Goal: Task Accomplishment & Management: Manage account settings

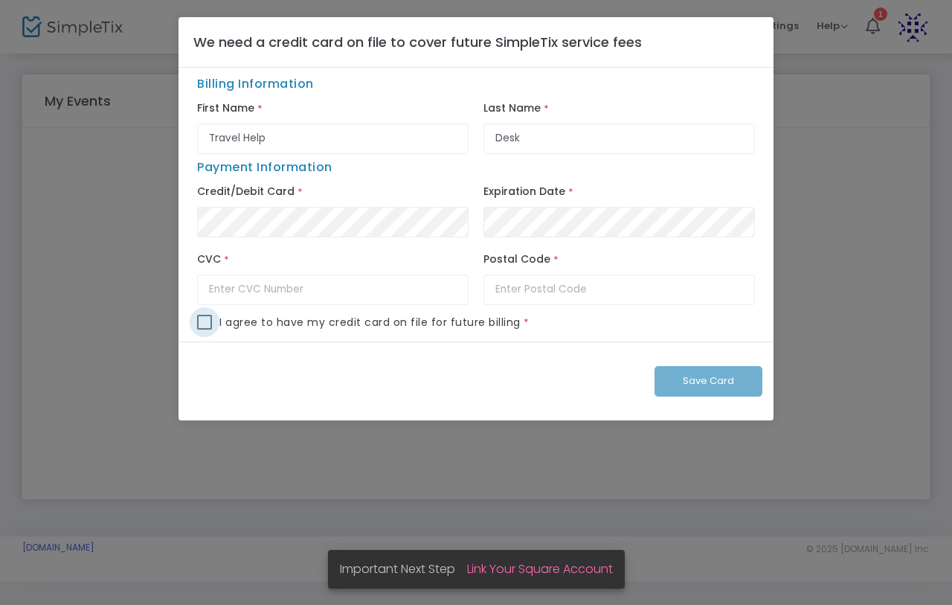
click at [208, 324] on span at bounding box center [204, 322] width 15 height 15
click at [205, 330] on input "checkbox" at bounding box center [204, 330] width 1 height 1
checkbox input "true"
click at [733, 381] on div "Save Card" at bounding box center [476, 381] width 595 height 79
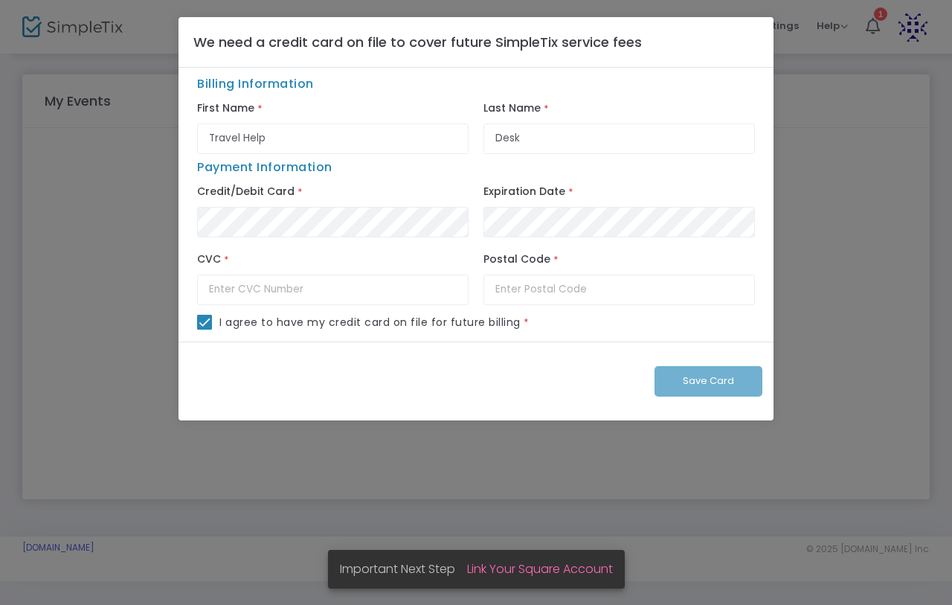
click at [733, 381] on div "Save Card" at bounding box center [476, 381] width 595 height 79
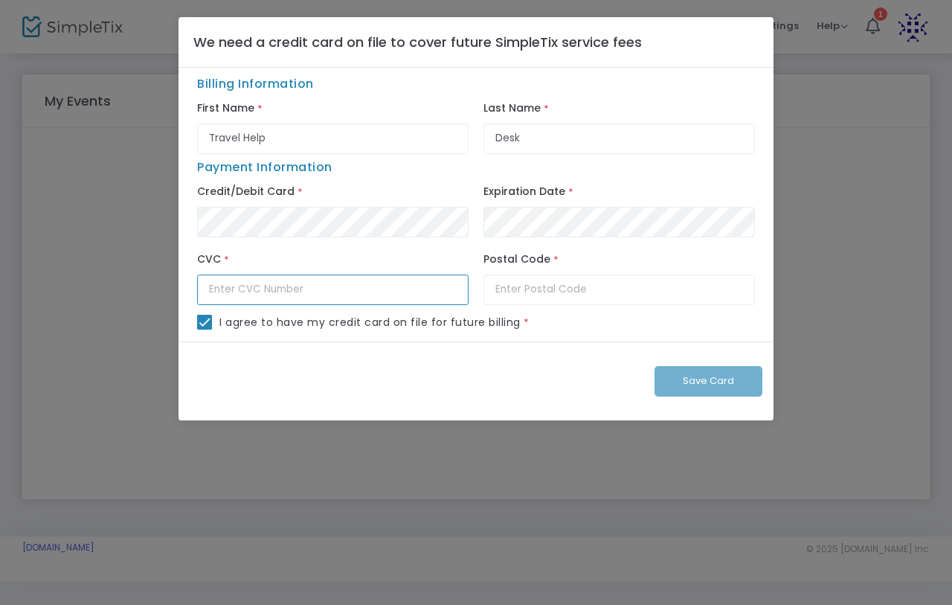
click at [344, 298] on input "text" at bounding box center [333, 290] width 272 height 31
type input "245"
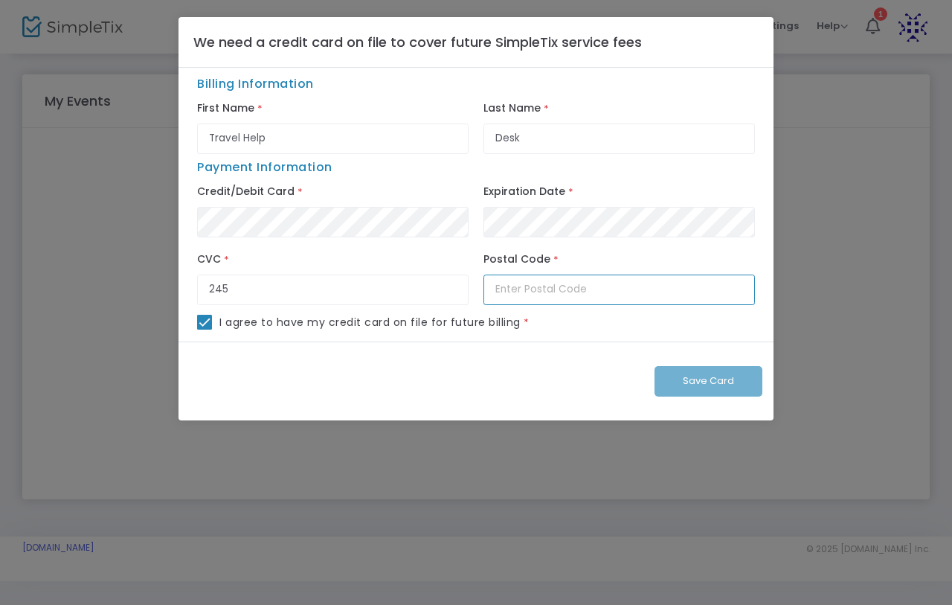
click at [560, 286] on input "text" at bounding box center [620, 290] width 272 height 31
type input "0135265322"
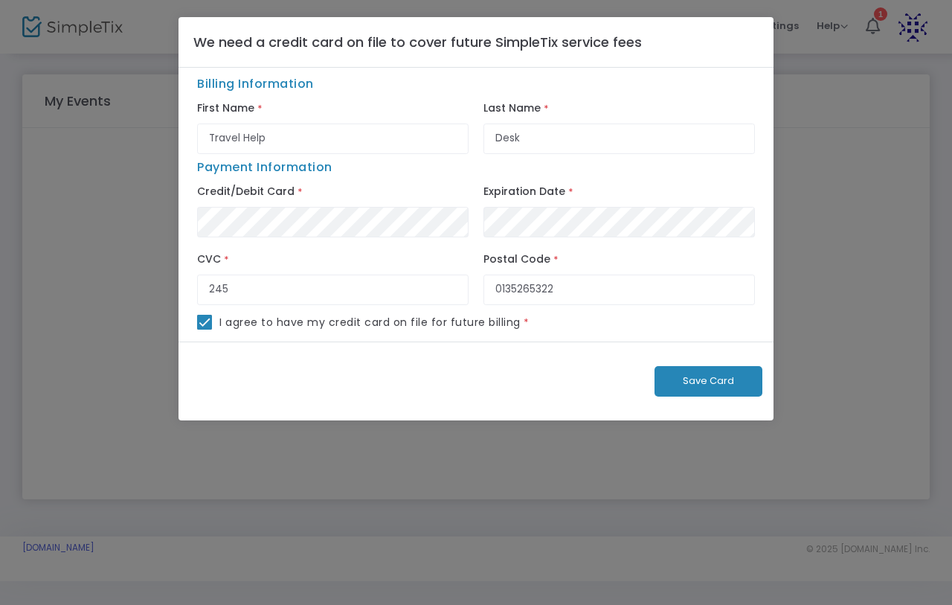
click at [708, 388] on span "Save Card" at bounding box center [708, 381] width 51 height 14
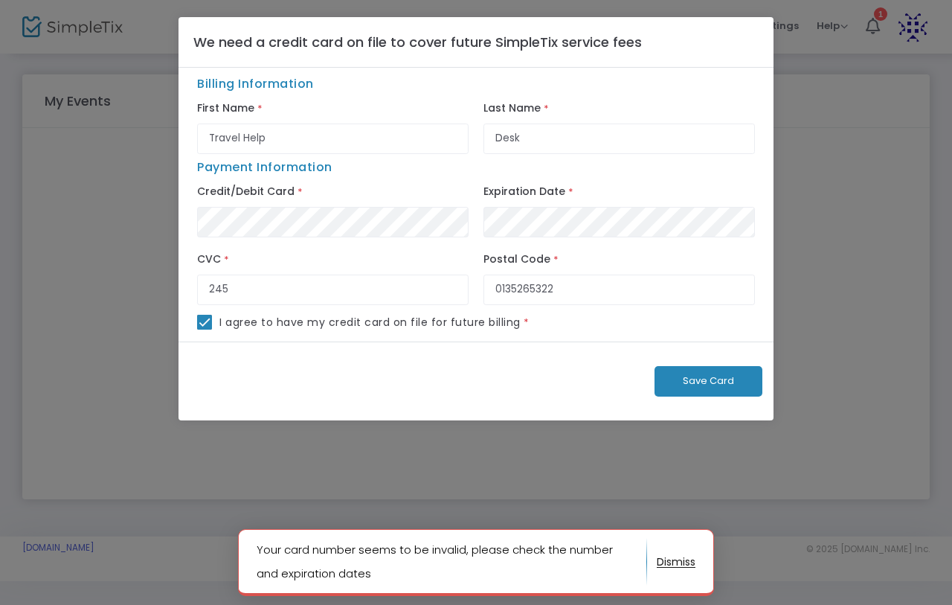
click at [705, 392] on button "Save Card" at bounding box center [709, 381] width 108 height 31
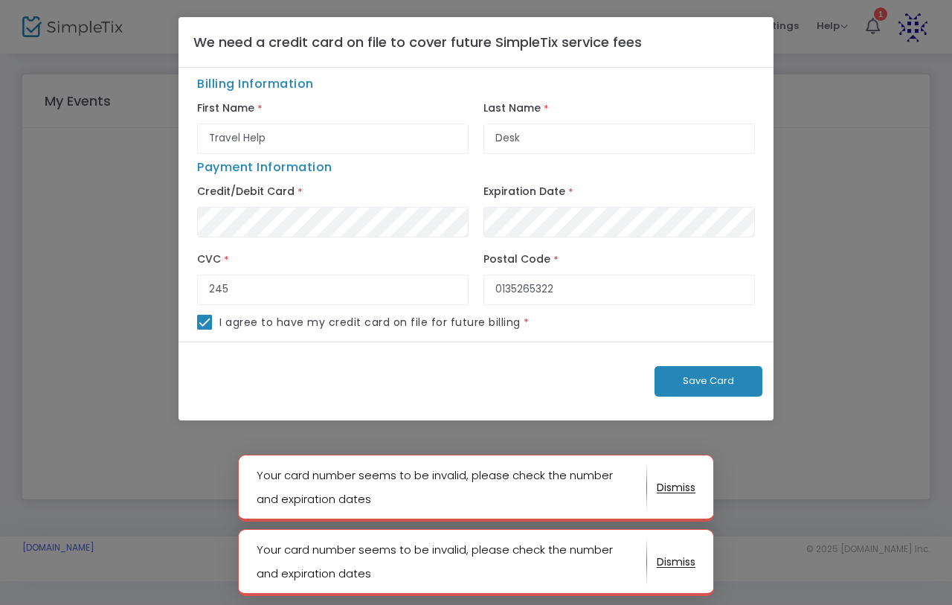
click at [672, 489] on button "button" at bounding box center [676, 487] width 39 height 24
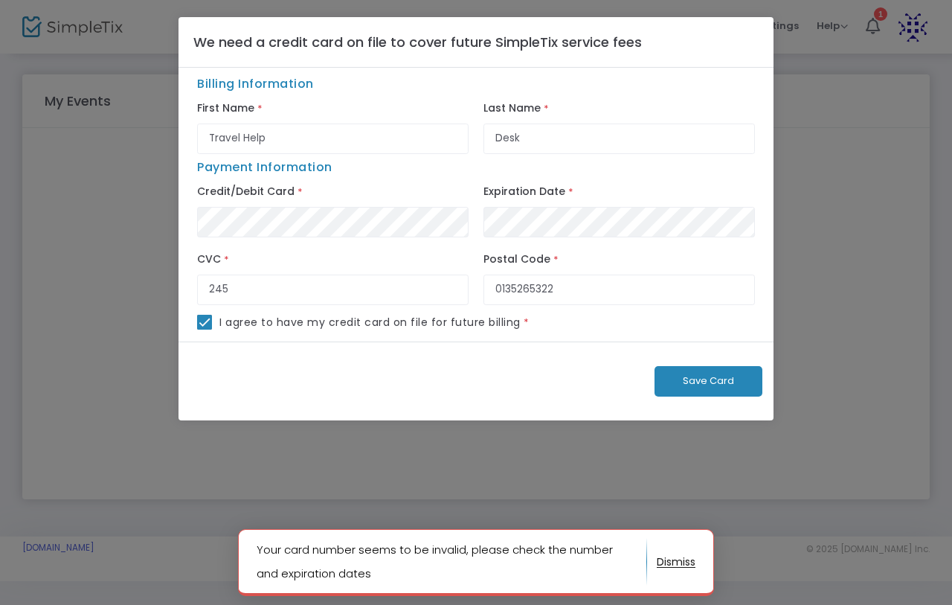
click at [678, 574] on notifier-notification "Your card number seems to be invalid, please check the number and expiration da…" at bounding box center [476, 562] width 476 height 67
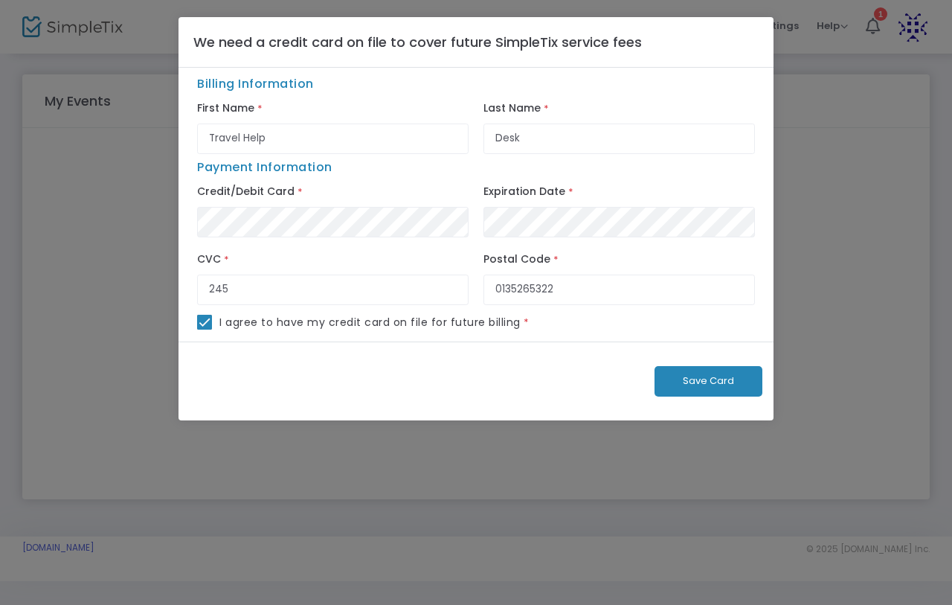
drag, startPoint x: 399, startPoint y: 473, endPoint x: 439, endPoint y: 467, distance: 40.7
click at [411, 469] on ngb-modal-window "We need a credit card on file to cover future SimpleTix service fees Billing In…" at bounding box center [476, 302] width 952 height 605
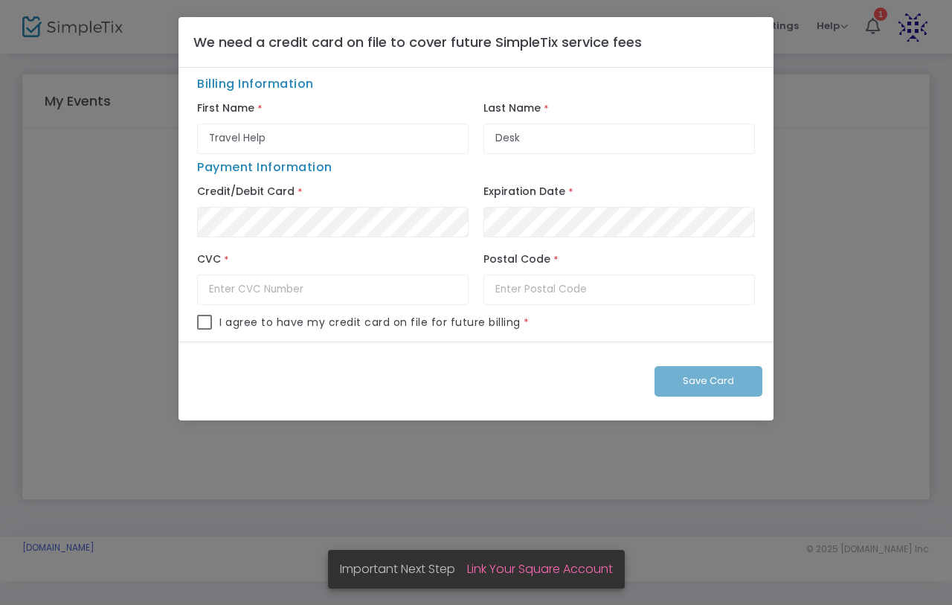
drag, startPoint x: 577, startPoint y: 410, endPoint x: 322, endPoint y: 275, distance: 287.9
click at [554, 406] on div "Save Card" at bounding box center [476, 381] width 595 height 79
click at [525, 571] on link "Link Your Square Account" at bounding box center [540, 568] width 146 height 17
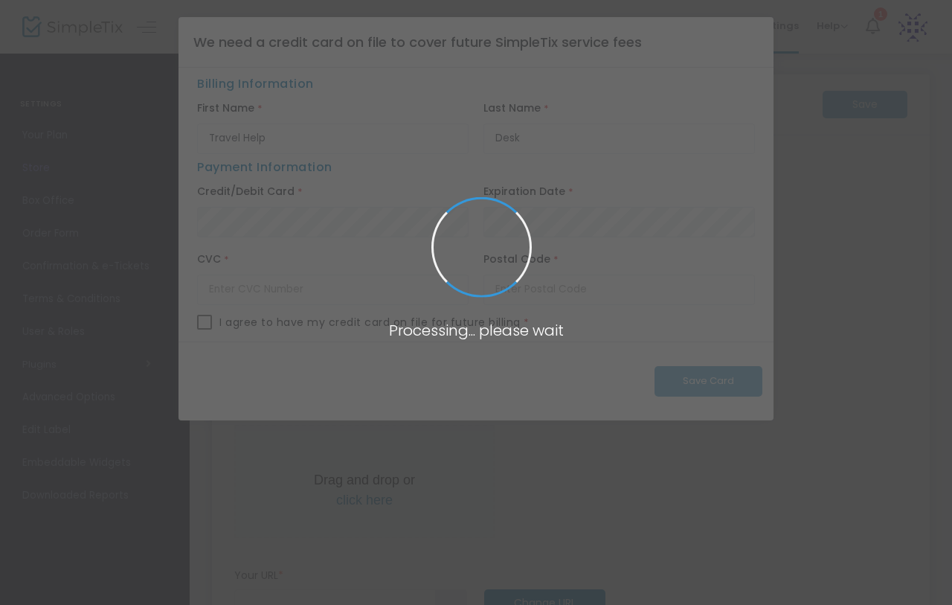
type input "https://travelhelpdesk"
radio input "true"
radio input "false"
radio input "true"
type input "travelhelpdesk"
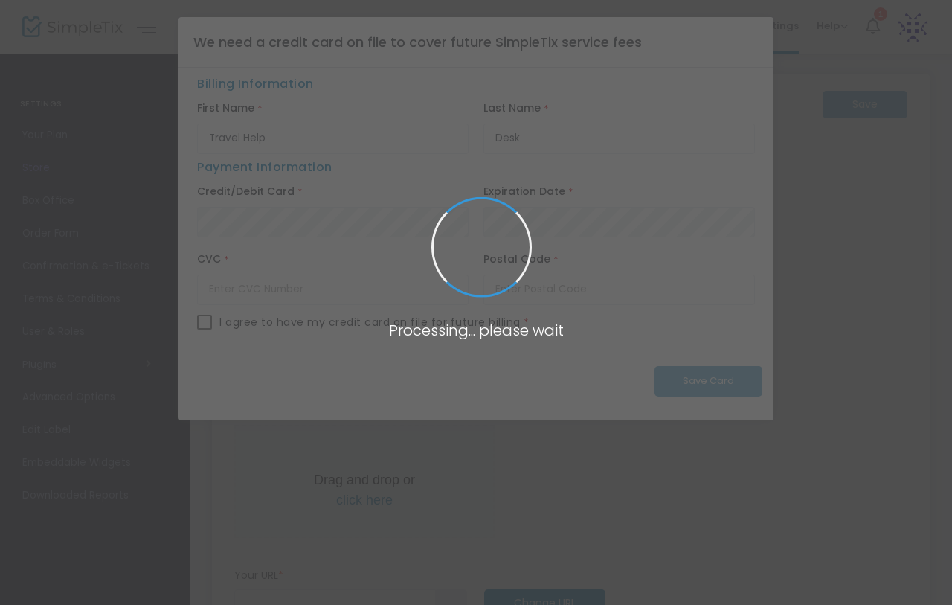
type input "01646515187"
type input "(UTC-06:00) Guadalajara, Mexico City, Monterrey"
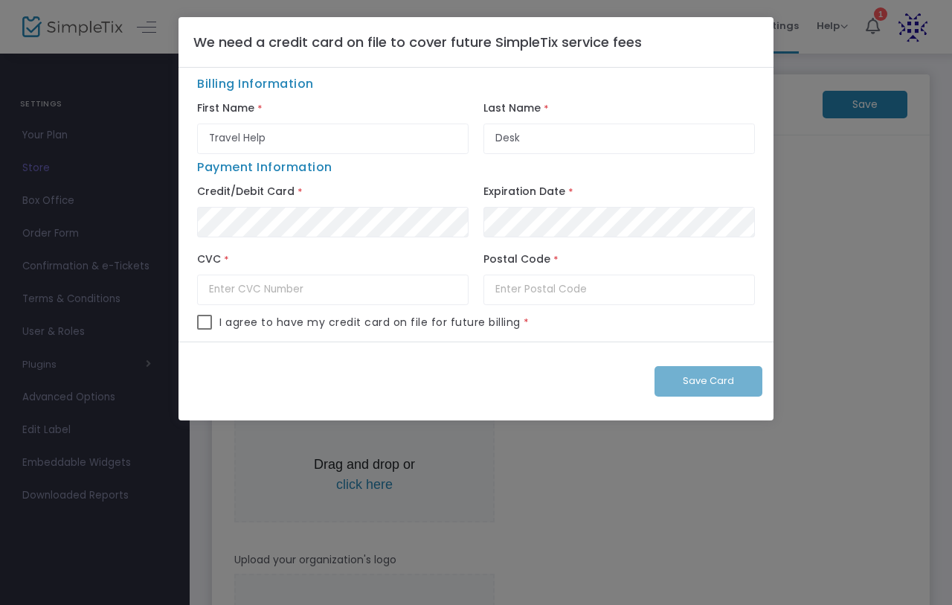
click at [123, 80] on ngb-modal-window "We need a credit card on file to cover future SimpleTix service fees Billing In…" at bounding box center [476, 302] width 952 height 605
click at [235, 57] on div "We need a credit card on file to cover future SimpleTix service fees" at bounding box center [476, 42] width 595 height 51
click at [280, 43] on h4 "We need a credit card on file to cover future SimpleTix service fees" at bounding box center [417, 42] width 449 height 20
drag, startPoint x: 291, startPoint y: 41, endPoint x: 774, endPoint y: 104, distance: 487.0
click at [311, 45] on h4 "We need a credit card on file to cover future SimpleTix service fees" at bounding box center [417, 42] width 449 height 20
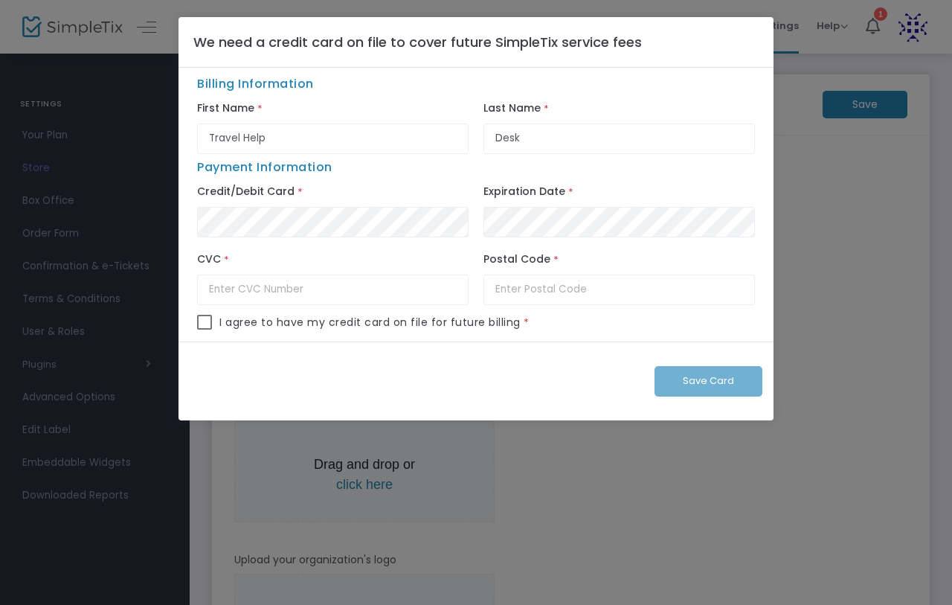
click at [821, 171] on ngb-modal-window "We need a credit card on file to cover future SimpleTix service fees Billing In…" at bounding box center [476, 302] width 952 height 605
click at [903, 263] on ngb-modal-window "We need a credit card on file to cover future SimpleTix service fees Billing In…" at bounding box center [476, 302] width 952 height 605
click at [738, 374] on div "Save Card" at bounding box center [476, 381] width 595 height 79
click at [875, 348] on ngb-modal-window "We need a credit card on file to cover future SimpleTix service fees Billing In…" at bounding box center [476, 302] width 952 height 605
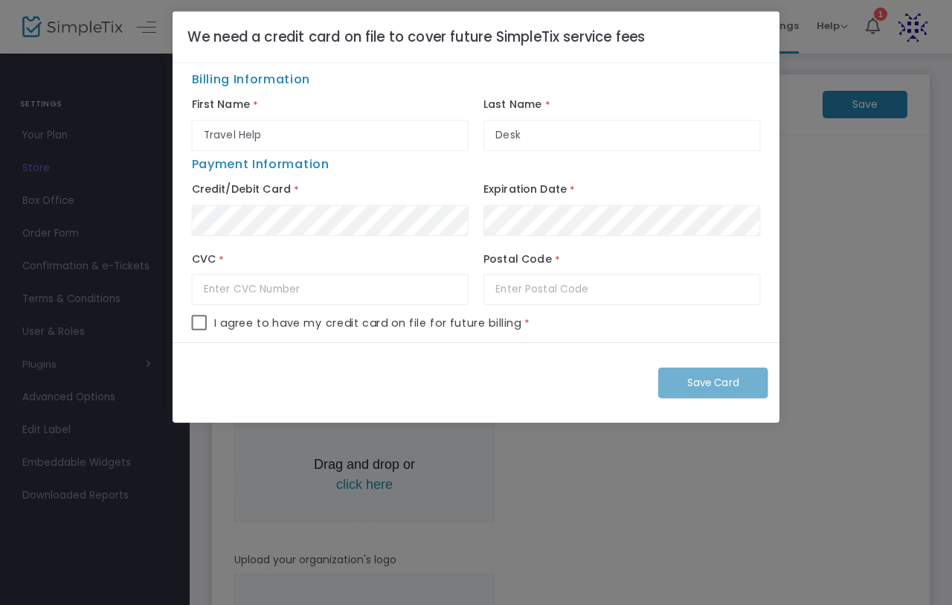
click at [875, 348] on ngb-modal-window "We need a credit card on file to cover future SimpleTix service fees Billing In…" at bounding box center [476, 302] width 952 height 605
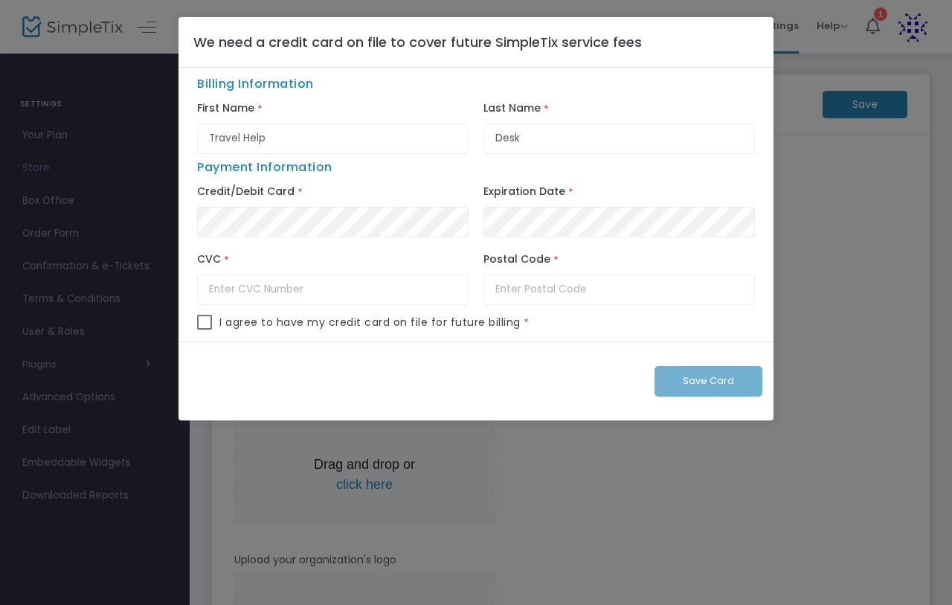
click at [875, 348] on ngb-modal-window "We need a credit card on file to cover future SimpleTix service fees Billing In…" at bounding box center [476, 302] width 952 height 605
click at [615, 428] on ngb-modal-window "We need a credit card on file to cover future SimpleTix service fees Billing In…" at bounding box center [476, 302] width 952 height 605
drag, startPoint x: 369, startPoint y: 286, endPoint x: 130, endPoint y: 296, distance: 239.0
click at [368, 286] on input "text" at bounding box center [333, 290] width 272 height 31
click at [72, 279] on ngb-modal-window "We need a credit card on file to cover future SimpleTix service fees Billing In…" at bounding box center [476, 302] width 952 height 605
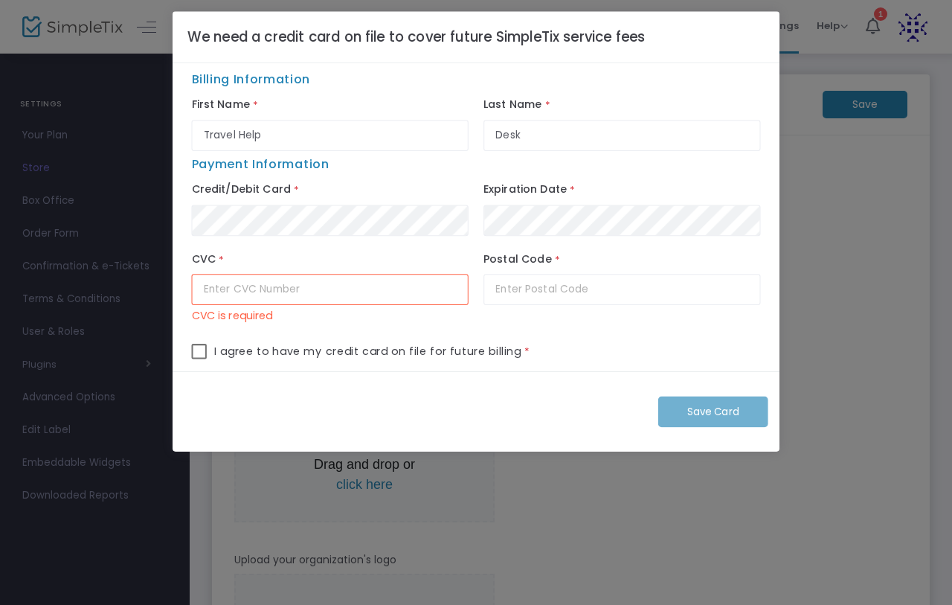
drag, startPoint x: 67, startPoint y: 197, endPoint x: 87, endPoint y: 147, distance: 54.4
click at [67, 195] on ngb-modal-window "We need a credit card on file to cover future SimpleTix service fees Billing In…" at bounding box center [476, 302] width 952 height 605
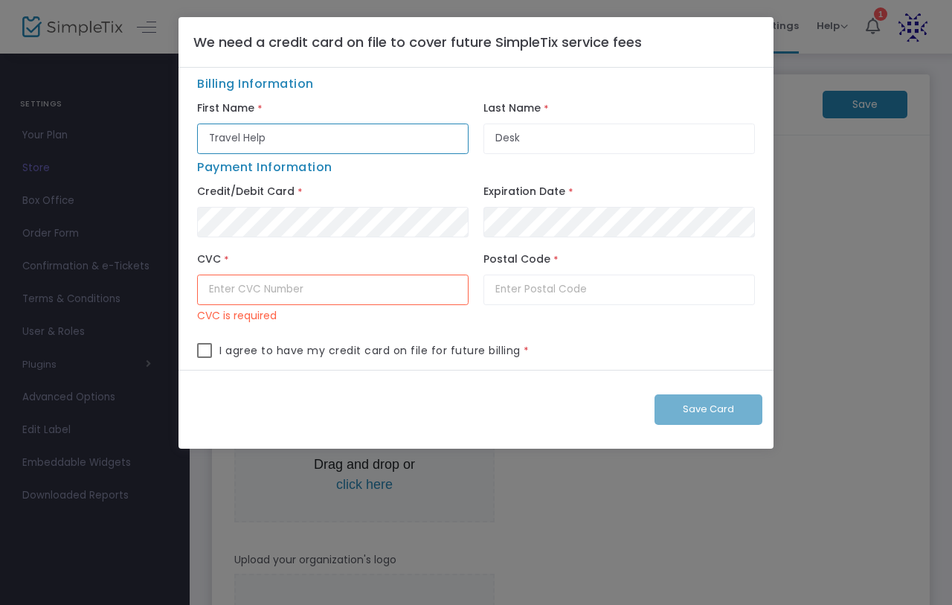
click at [400, 128] on input "Travel Help" at bounding box center [333, 139] width 272 height 31
drag, startPoint x: 352, startPoint y: 87, endPoint x: 273, endPoint y: 132, distance: 90.6
click at [315, 109] on div "Billing Information First Name * Travel Help Last Name * Desk Payment Informati…" at bounding box center [476, 222] width 558 height 295
drag, startPoint x: 202, startPoint y: 151, endPoint x: 262, endPoint y: 158, distance: 60.7
click at [262, 158] on div "Billing Information First Name * Travel Help Last Name * Desk Payment Informati…" at bounding box center [476, 222] width 558 height 295
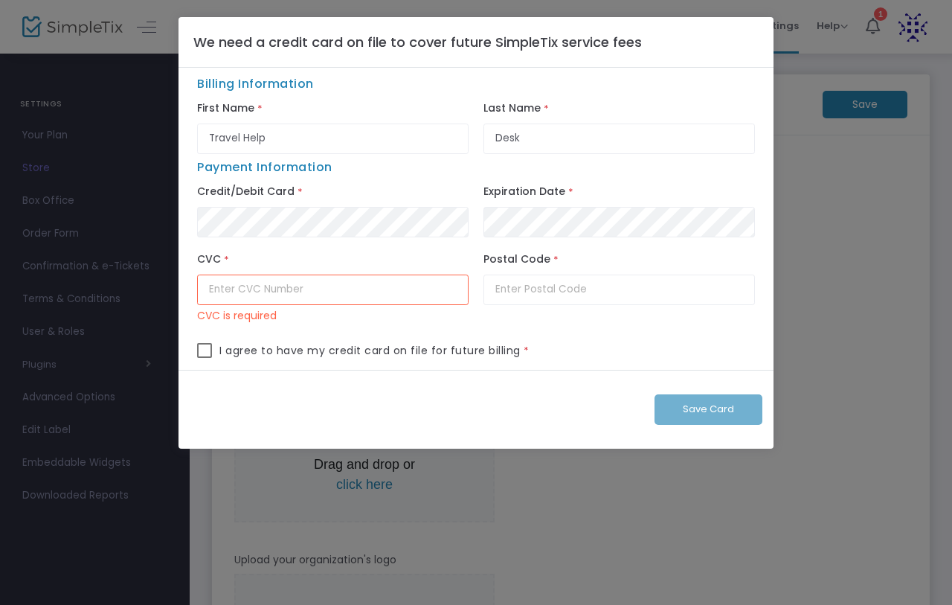
drag, startPoint x: 685, startPoint y: 161, endPoint x: 737, endPoint y: 179, distance: 56.0
click at [708, 172] on div "Payment Information" at bounding box center [476, 169] width 573 height 23
drag, startPoint x: 905, startPoint y: 212, endPoint x: 924, endPoint y: 219, distance: 20.7
click at [909, 214] on ngb-modal-window "We need a credit card on file to cover future SimpleTix service fees Billing In…" at bounding box center [476, 302] width 952 height 605
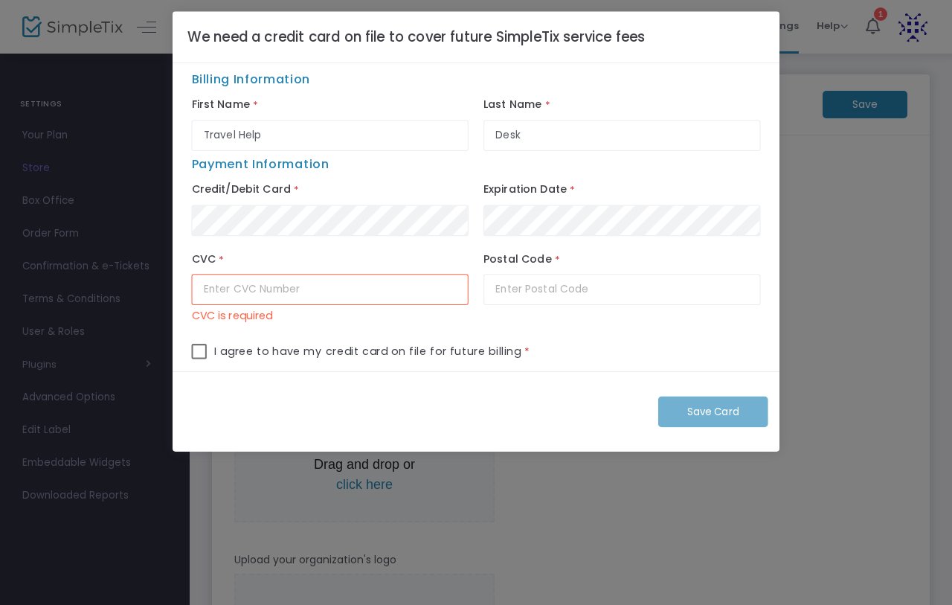
click at [928, 219] on ngb-modal-window "We need a credit card on file to cover future SimpleTix service fees Billing In…" at bounding box center [476, 302] width 952 height 605
click at [912, 167] on ngb-modal-window "We need a credit card on file to cover future SimpleTix service fees Billing In…" at bounding box center [476, 302] width 952 height 605
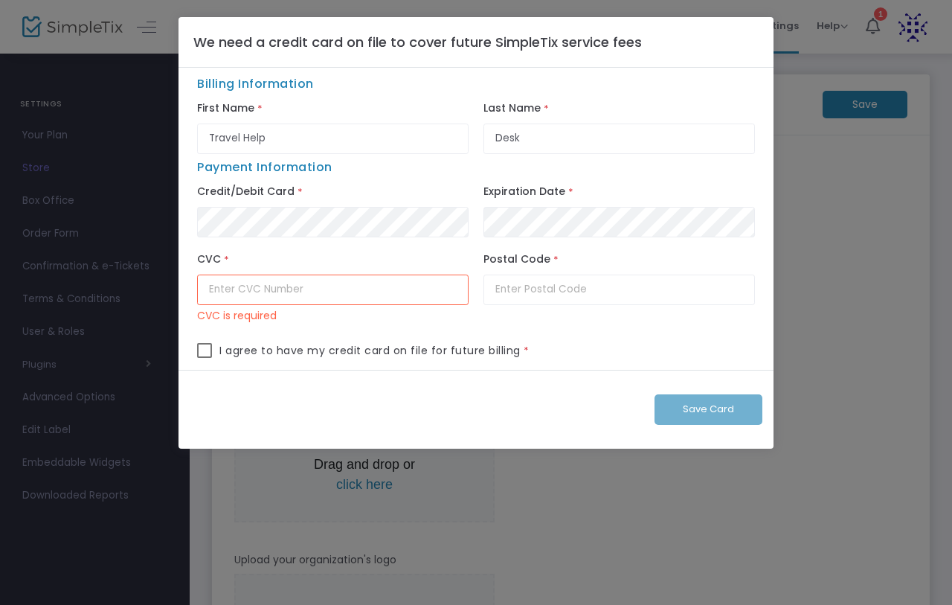
click at [906, 158] on ngb-modal-window "We need a credit card on file to cover future SimpleTix service fees Billing In…" at bounding box center [476, 302] width 952 height 605
